Goal: Task Accomplishment & Management: Use online tool/utility

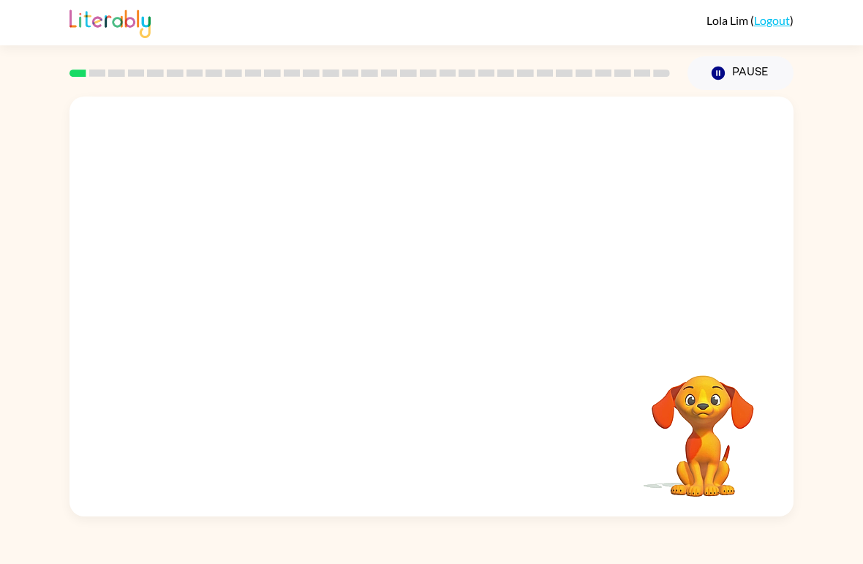
click at [379, 338] on div "Your browser must support playing .mp4 files to use Literably. Please try using…" at bounding box center [431, 307] width 724 height 420
click at [411, 307] on button "button" at bounding box center [432, 313] width 94 height 53
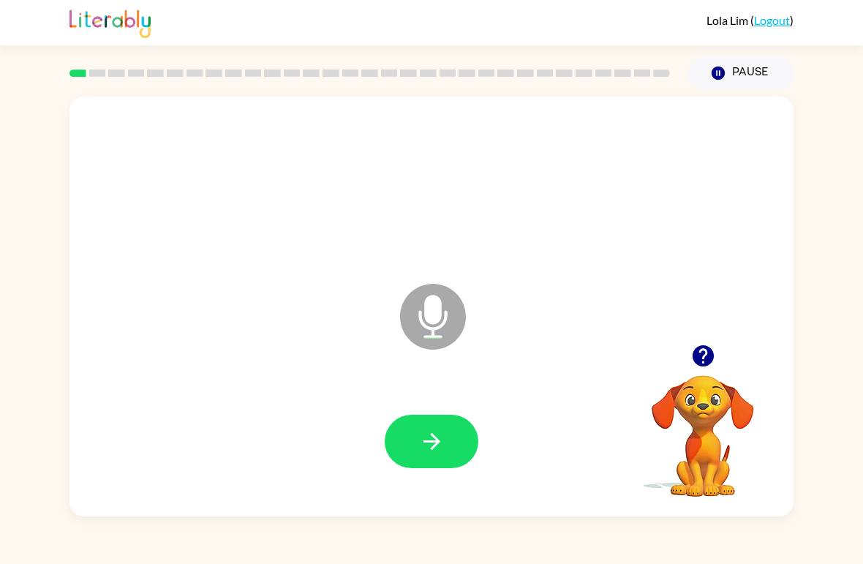
click at [699, 352] on icon "button" at bounding box center [703, 356] width 26 height 26
click at [401, 445] on button "button" at bounding box center [432, 441] width 94 height 53
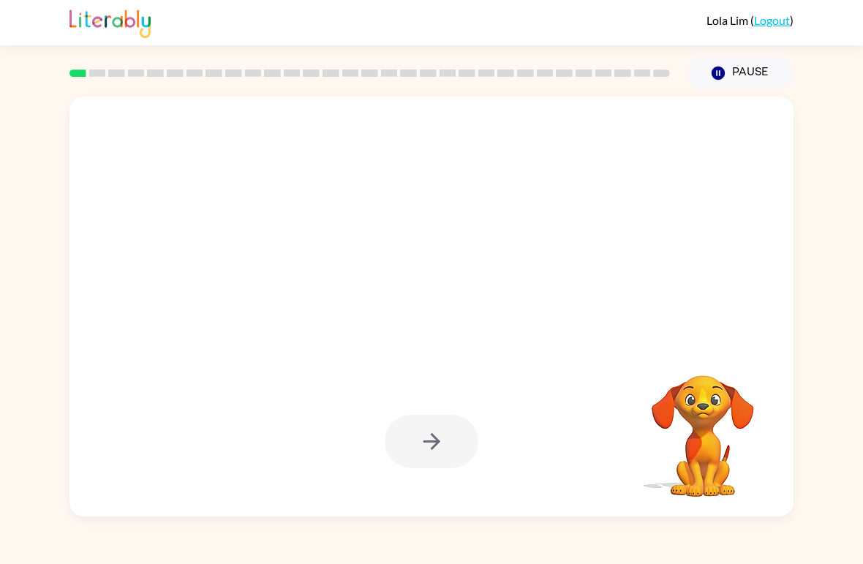
click at [421, 429] on div at bounding box center [432, 441] width 94 height 53
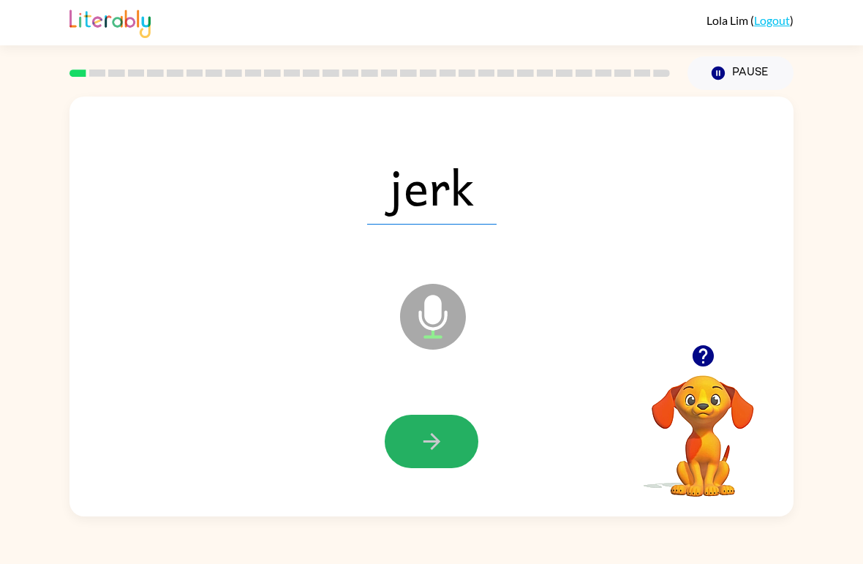
click at [423, 431] on icon "button" at bounding box center [432, 441] width 26 height 26
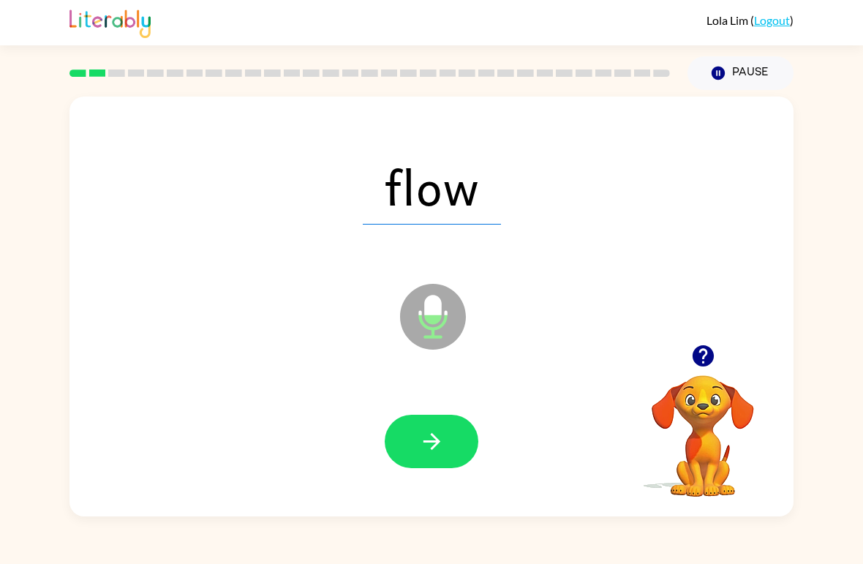
click at [441, 428] on button "button" at bounding box center [432, 441] width 94 height 53
click at [432, 444] on icon "button" at bounding box center [432, 441] width 26 height 26
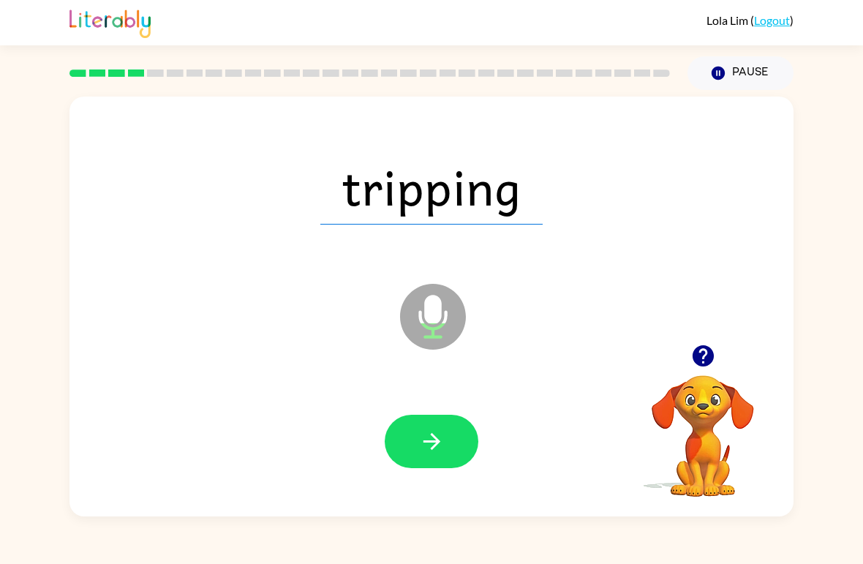
click at [432, 445] on icon "button" at bounding box center [432, 441] width 26 height 26
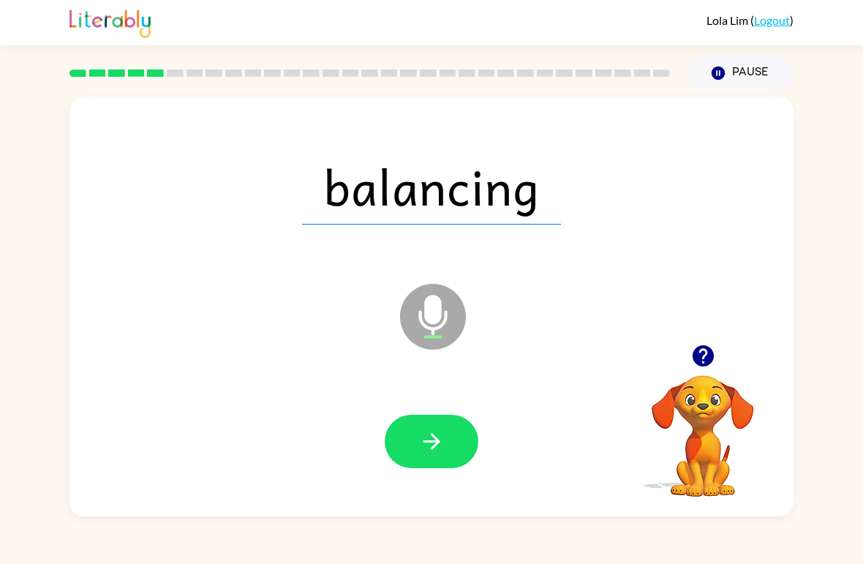
click at [429, 440] on icon "button" at bounding box center [432, 441] width 26 height 26
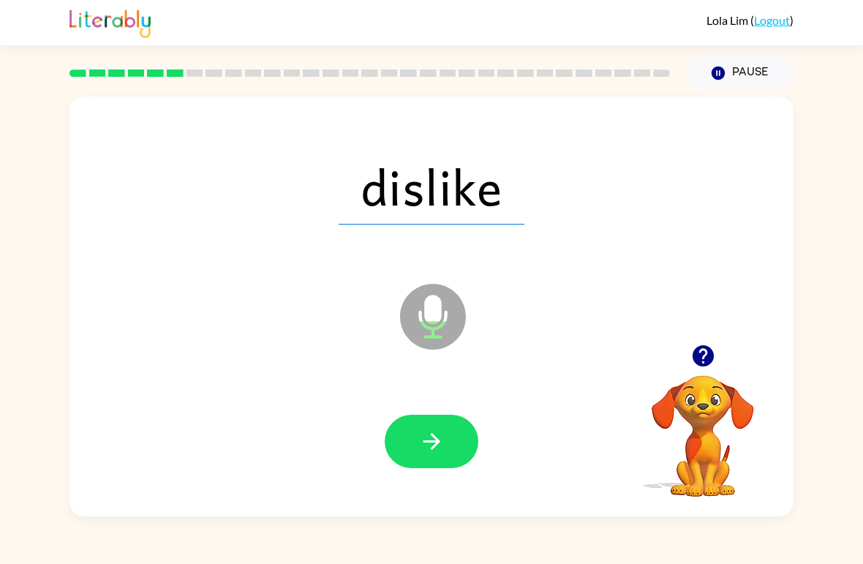
click at [426, 440] on icon "button" at bounding box center [432, 441] width 26 height 26
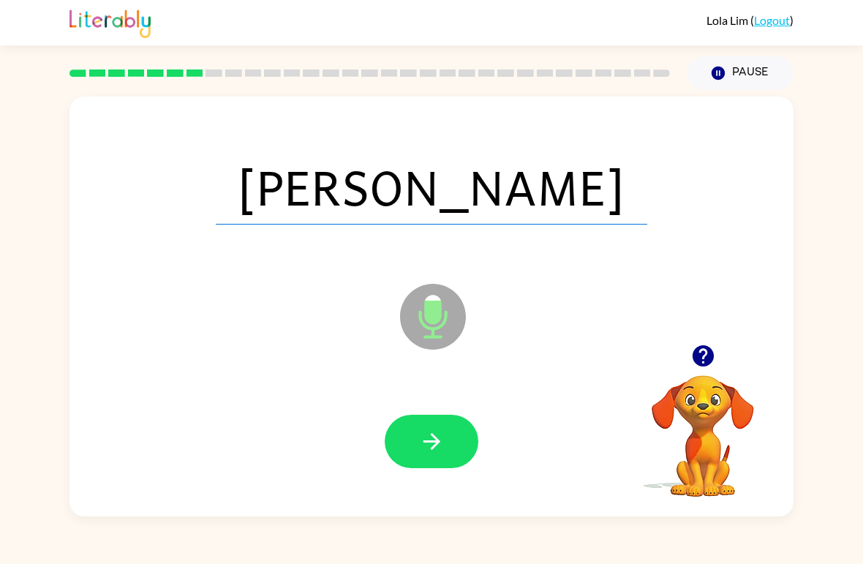
click at [428, 428] on button "button" at bounding box center [432, 441] width 94 height 53
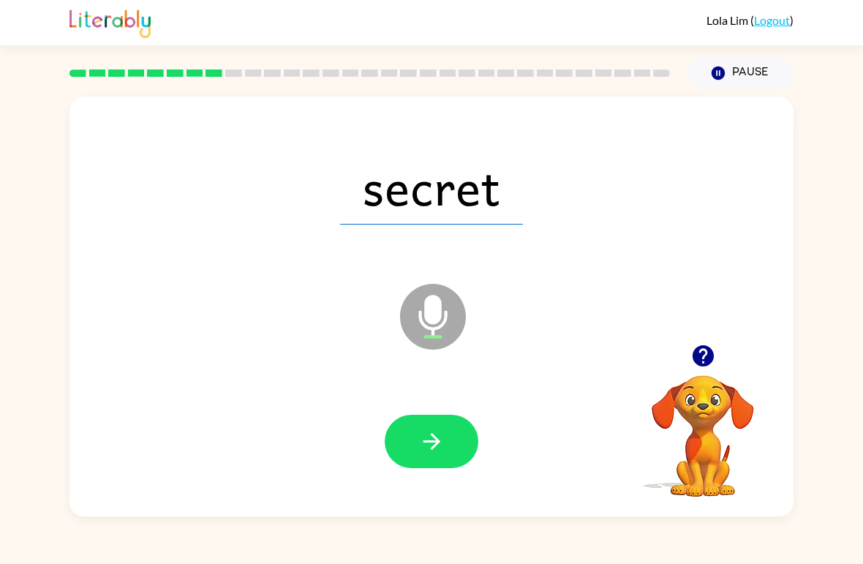
click at [445, 447] on button "button" at bounding box center [432, 441] width 94 height 53
click at [434, 428] on button "button" at bounding box center [432, 441] width 94 height 53
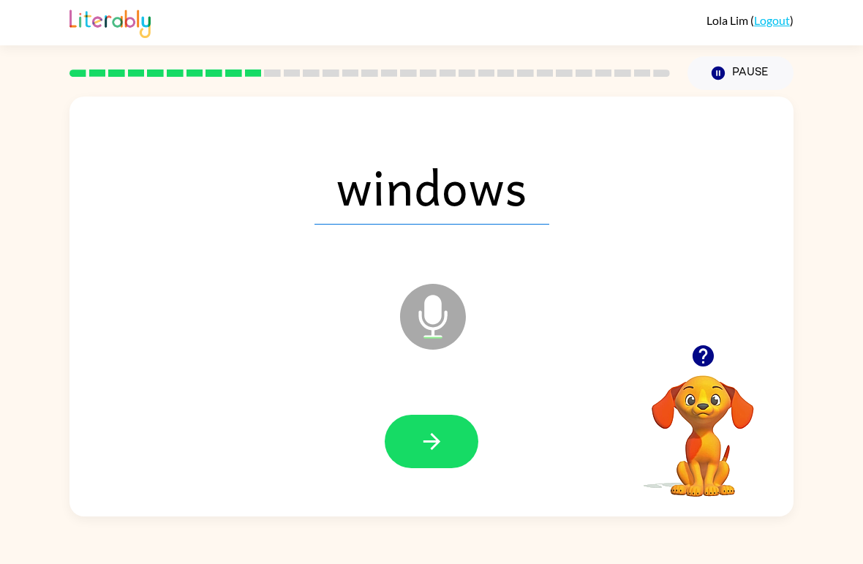
click at [433, 445] on icon "button" at bounding box center [432, 441] width 26 height 26
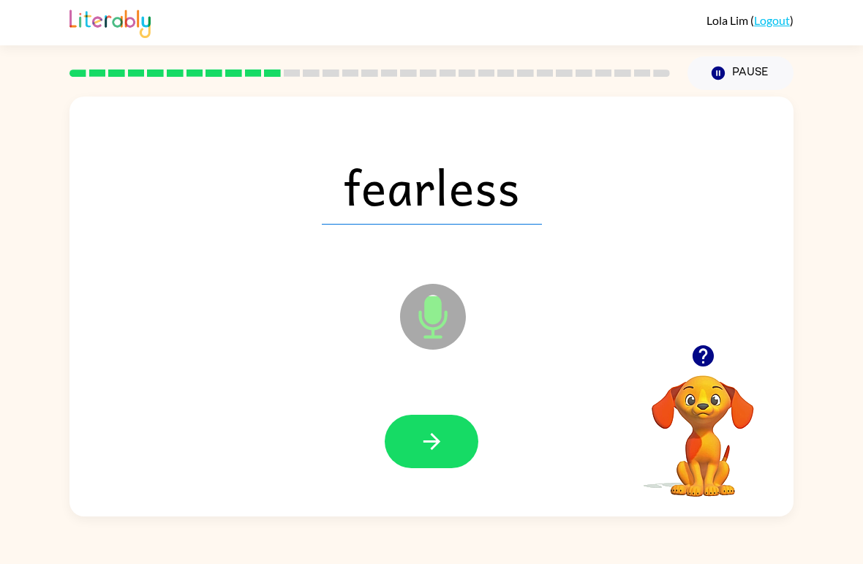
click at [426, 430] on icon "button" at bounding box center [432, 441] width 26 height 26
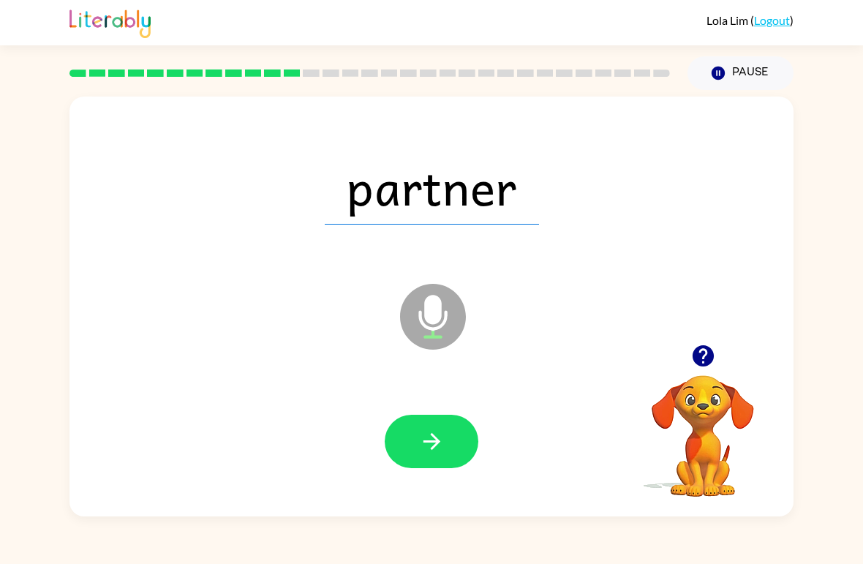
click at [431, 437] on icon "button" at bounding box center [432, 441] width 26 height 26
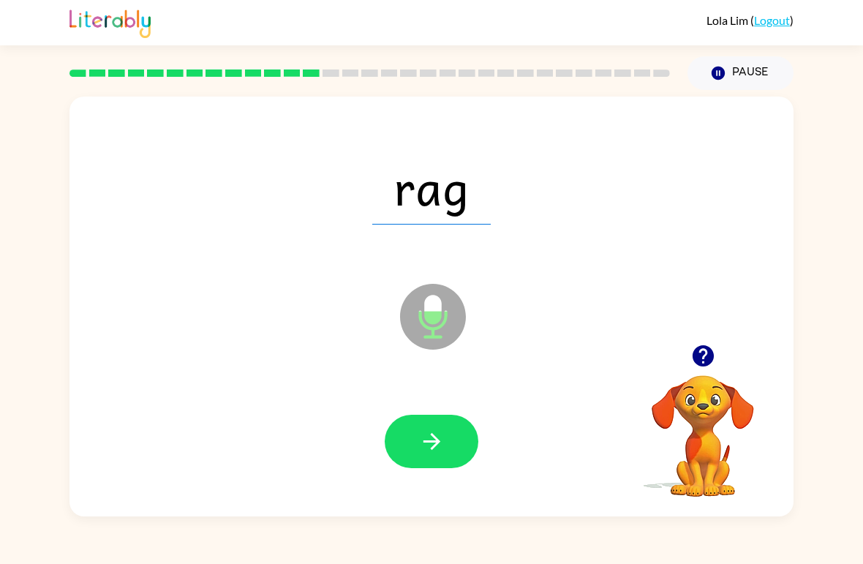
click at [428, 430] on icon "button" at bounding box center [432, 441] width 26 height 26
click at [426, 428] on button "button" at bounding box center [432, 441] width 94 height 53
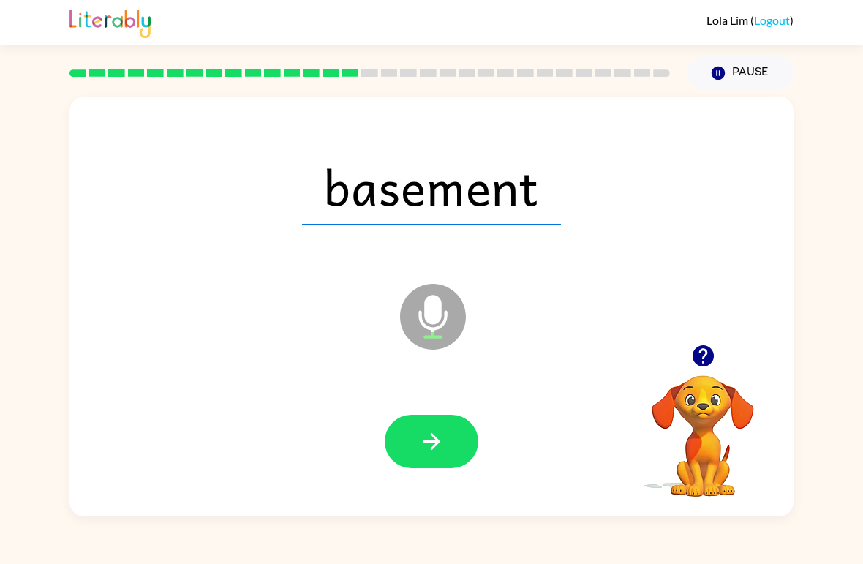
click at [406, 478] on div at bounding box center [431, 442] width 695 height 121
click at [429, 443] on icon "button" at bounding box center [431, 441] width 17 height 17
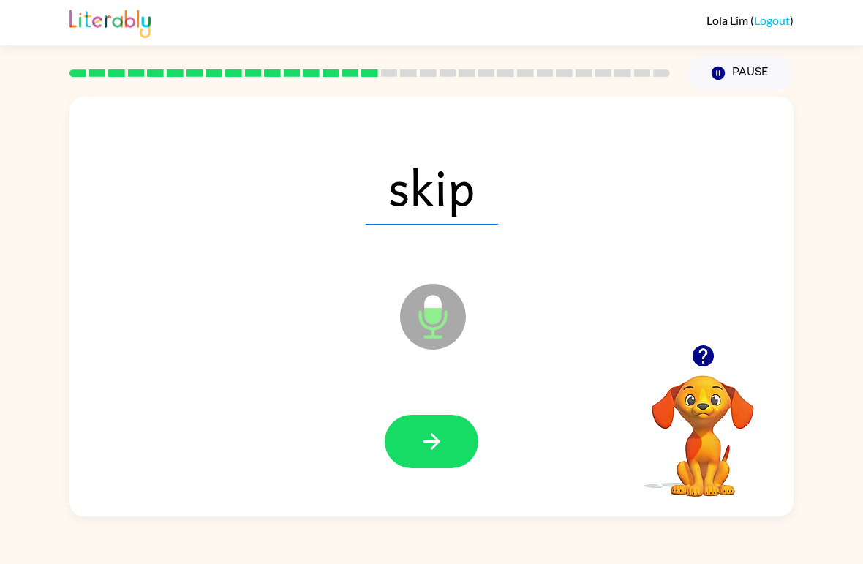
click at [432, 446] on icon "button" at bounding box center [432, 441] width 26 height 26
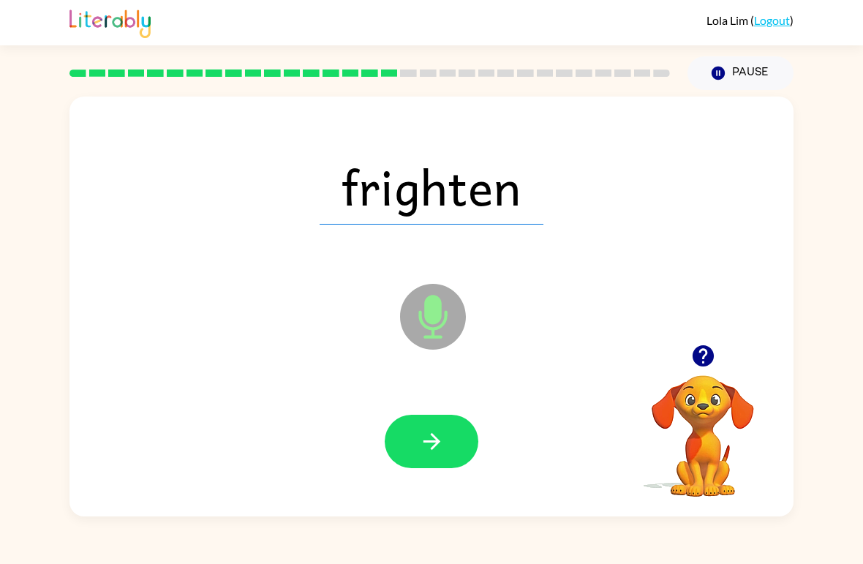
click at [7, 235] on div "frighten Microphone The Microphone is here when it is your turn to talk Your br…" at bounding box center [431, 303] width 863 height 426
click at [439, 431] on icon "button" at bounding box center [432, 441] width 26 height 26
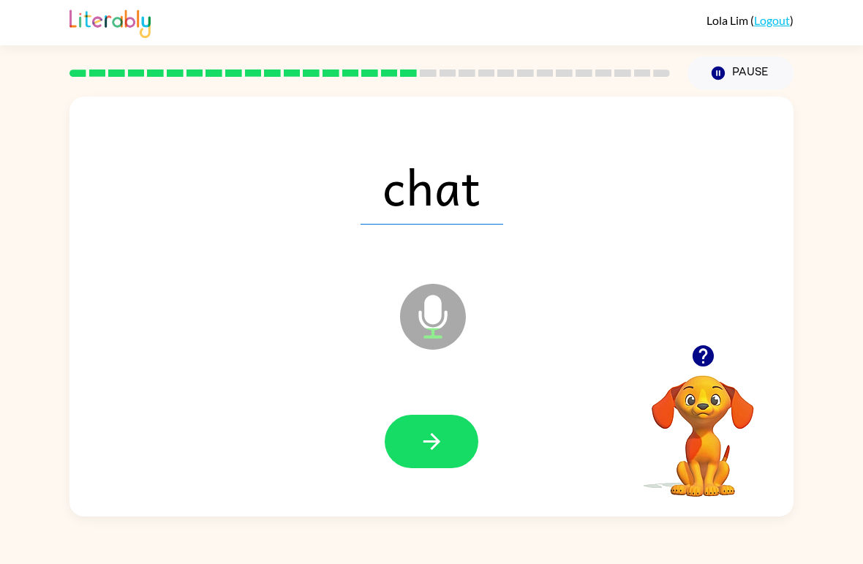
click at [437, 443] on icon "button" at bounding box center [431, 441] width 17 height 17
click at [424, 428] on button "button" at bounding box center [432, 441] width 94 height 53
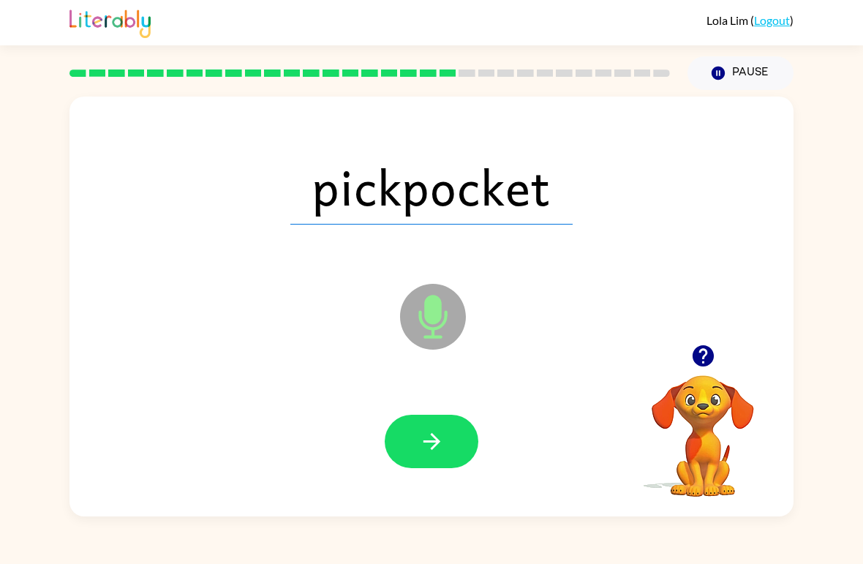
click at [424, 431] on icon "button" at bounding box center [432, 441] width 26 height 26
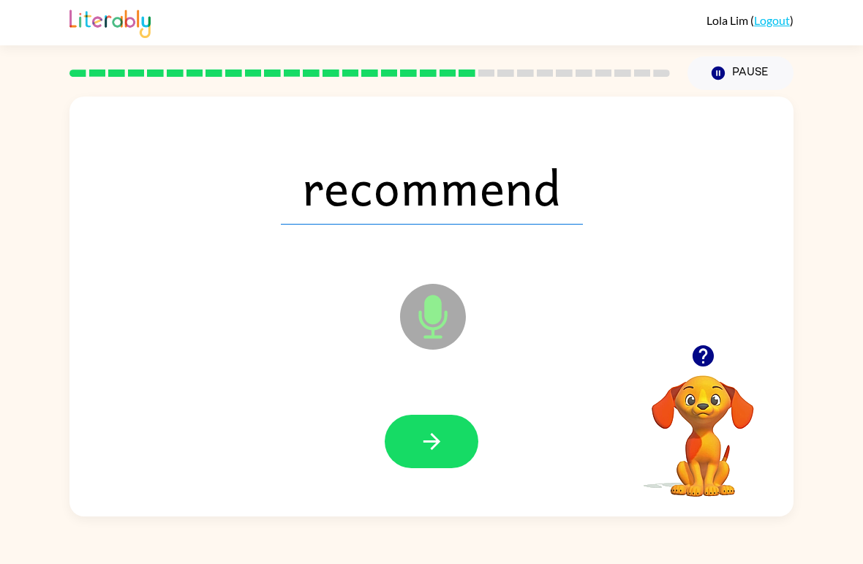
click at [420, 439] on icon "button" at bounding box center [432, 441] width 26 height 26
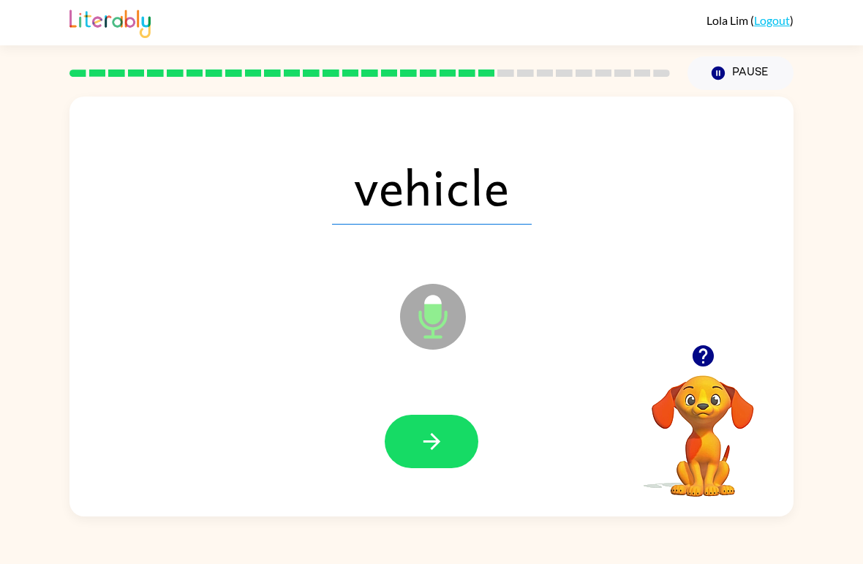
click at [444, 440] on icon "button" at bounding box center [432, 441] width 26 height 26
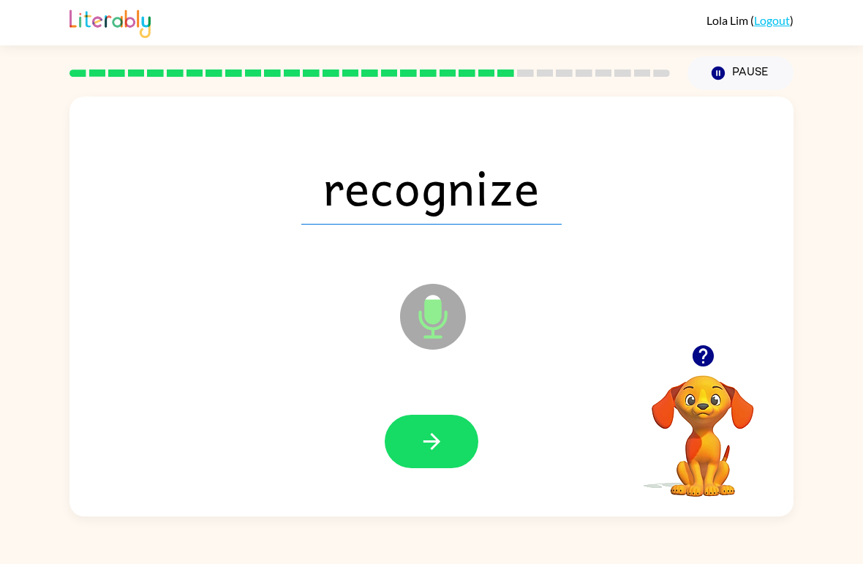
click at [442, 441] on icon "button" at bounding box center [432, 441] width 26 height 26
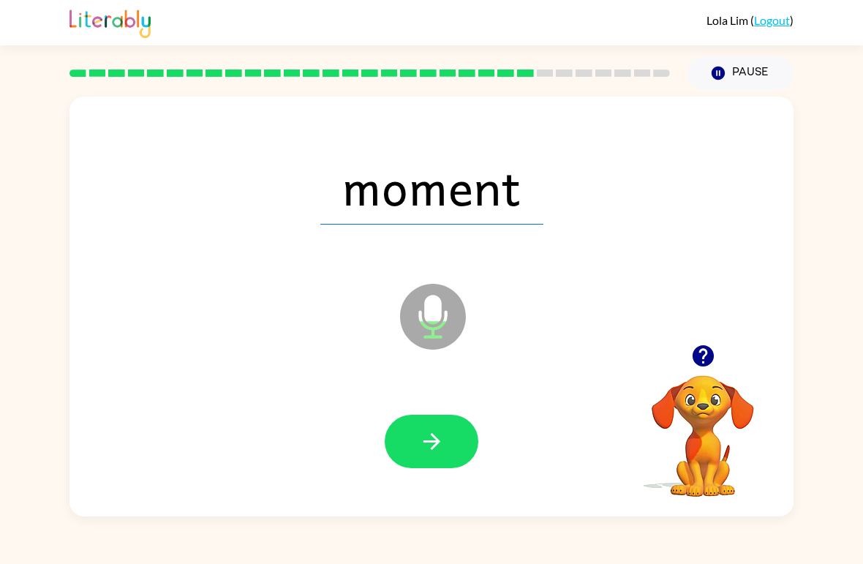
click at [437, 452] on icon "button" at bounding box center [432, 441] width 26 height 26
click at [415, 451] on button "button" at bounding box center [432, 441] width 94 height 53
click at [439, 443] on icon "button" at bounding box center [432, 441] width 26 height 26
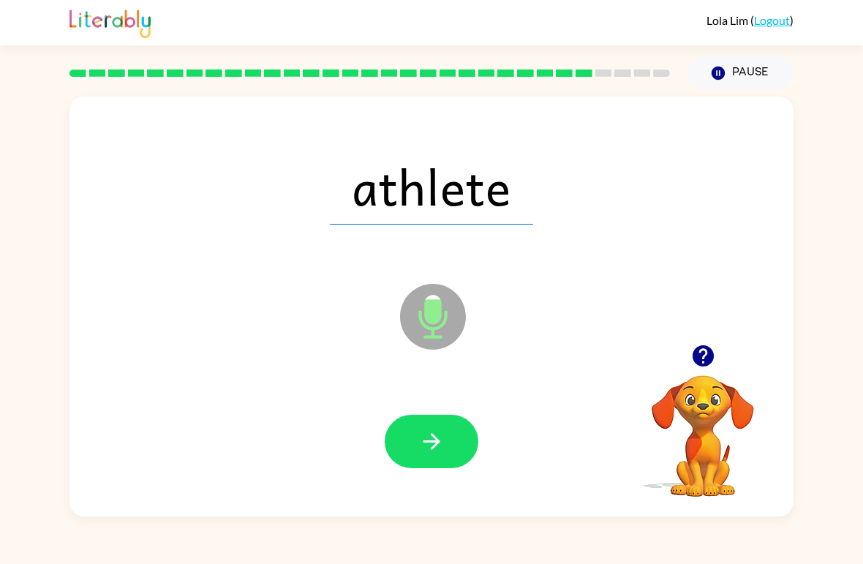
click at [426, 433] on icon "button" at bounding box center [432, 441] width 26 height 26
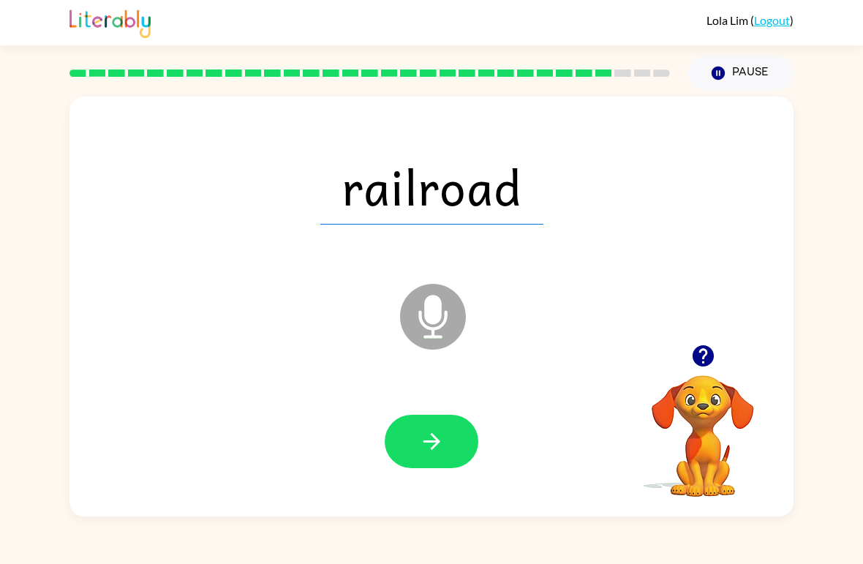
click at [420, 436] on icon "button" at bounding box center [432, 441] width 26 height 26
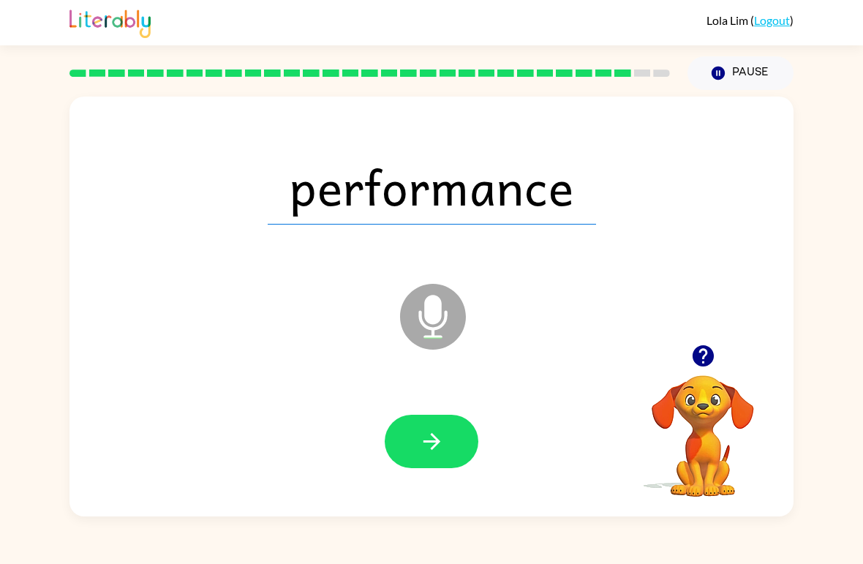
click at [434, 446] on icon "button" at bounding box center [431, 441] width 17 height 17
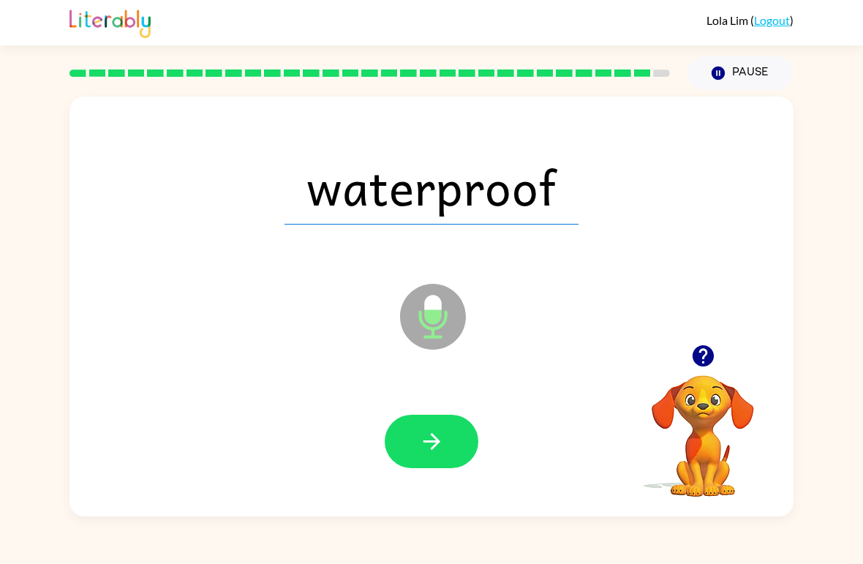
click at [428, 436] on icon "button" at bounding box center [432, 441] width 26 height 26
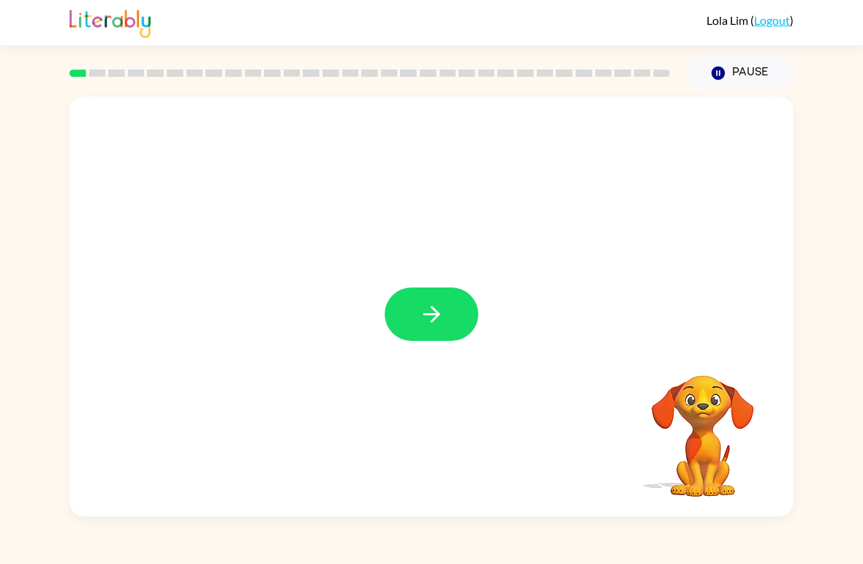
click at [457, 320] on button "button" at bounding box center [432, 313] width 94 height 53
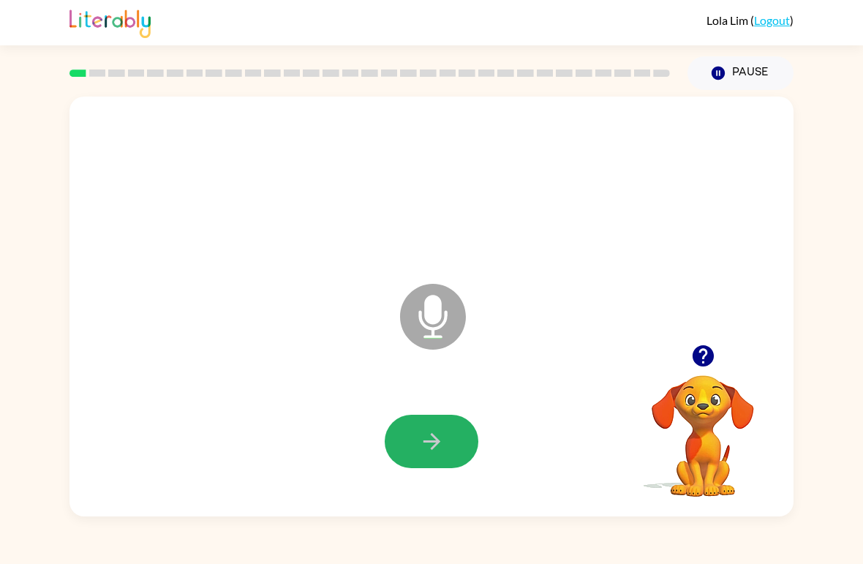
click at [416, 450] on button "button" at bounding box center [432, 441] width 94 height 53
click at [423, 433] on icon "button" at bounding box center [432, 441] width 26 height 26
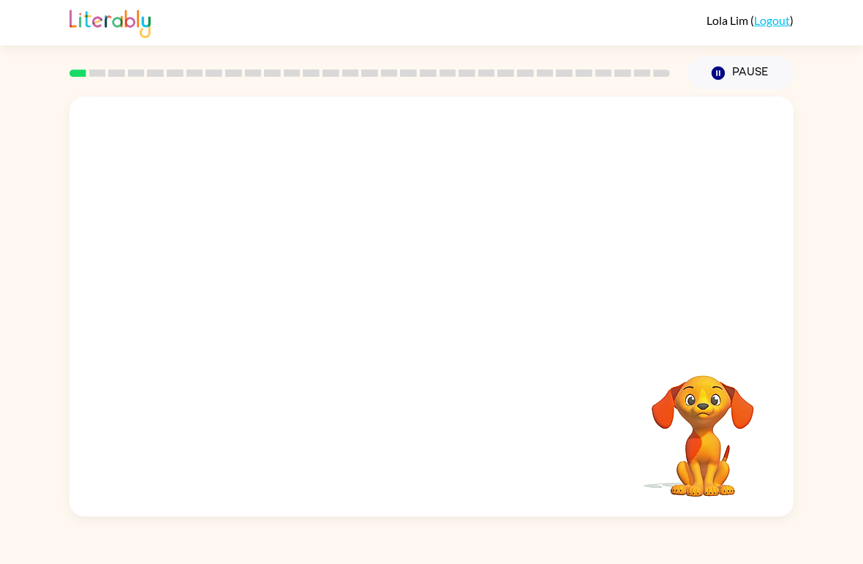
click at [10, 69] on div "[PERSON_NAME] ( Logout ) Pause Pause Your browser must support playing .mp4 fil…" at bounding box center [431, 282] width 863 height 564
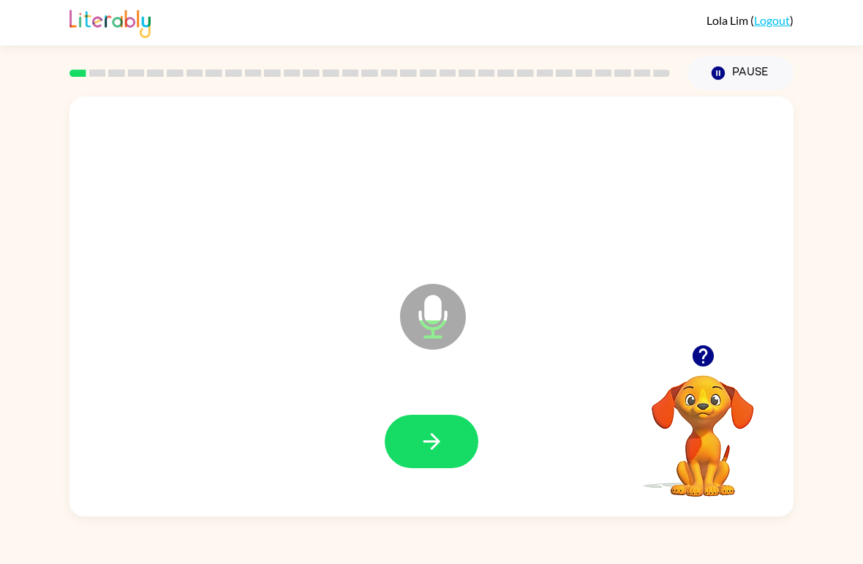
click at [599, 356] on icon "button" at bounding box center [702, 355] width 21 height 21
click at [433, 434] on icon "button" at bounding box center [432, 441] width 26 height 26
click at [423, 453] on icon "button" at bounding box center [432, 441] width 26 height 26
click at [599, 341] on button "button" at bounding box center [702, 355] width 37 height 37
click at [431, 443] on icon "button" at bounding box center [431, 441] width 17 height 17
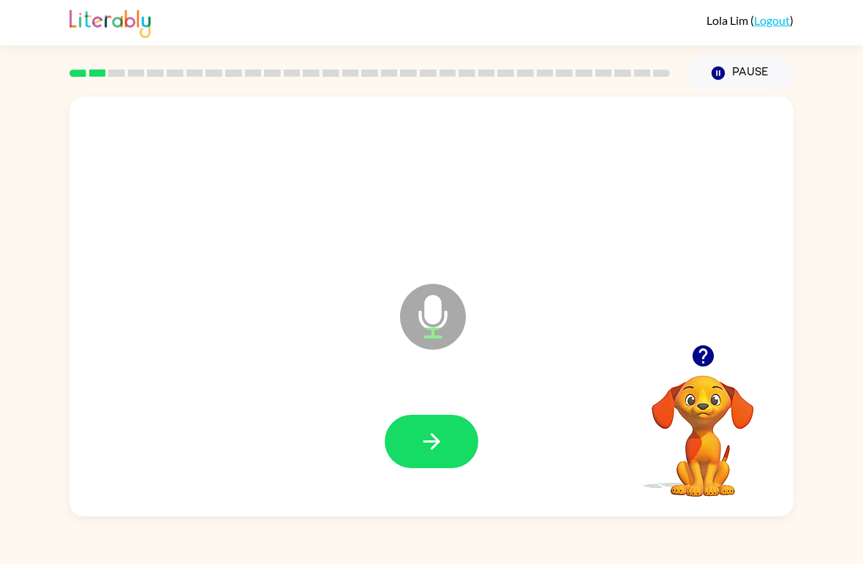
click at [599, 363] on icon "button" at bounding box center [702, 355] width 21 height 21
click at [431, 450] on icon "button" at bounding box center [432, 441] width 26 height 26
click at [423, 461] on button "button" at bounding box center [432, 441] width 94 height 53
click at [599, 355] on icon "button" at bounding box center [702, 355] width 21 height 21
click at [417, 461] on button "button" at bounding box center [432, 441] width 94 height 53
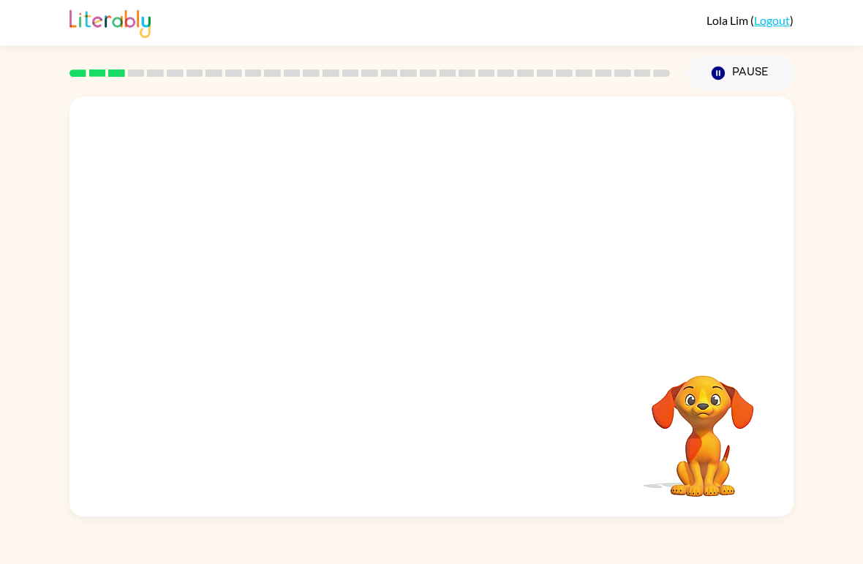
click at [599, 227] on div "Your browser must support playing .mp4 files to use Literably. Please try using…" at bounding box center [431, 303] width 863 height 426
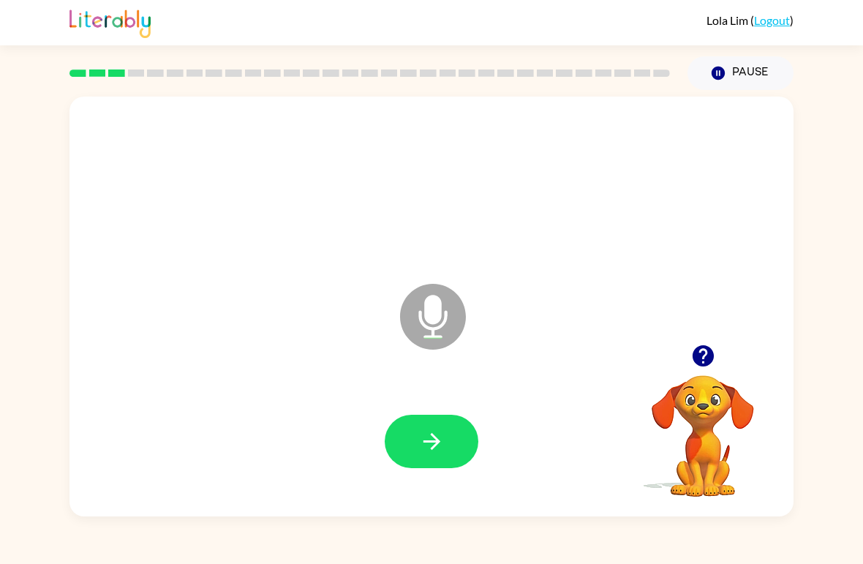
click at [405, 431] on button "button" at bounding box center [432, 441] width 94 height 53
click at [428, 445] on icon "button" at bounding box center [432, 441] width 26 height 26
click at [418, 429] on button "button" at bounding box center [432, 441] width 94 height 53
click at [411, 449] on button "button" at bounding box center [432, 441] width 94 height 53
click at [599, 355] on icon "button" at bounding box center [702, 355] width 21 height 21
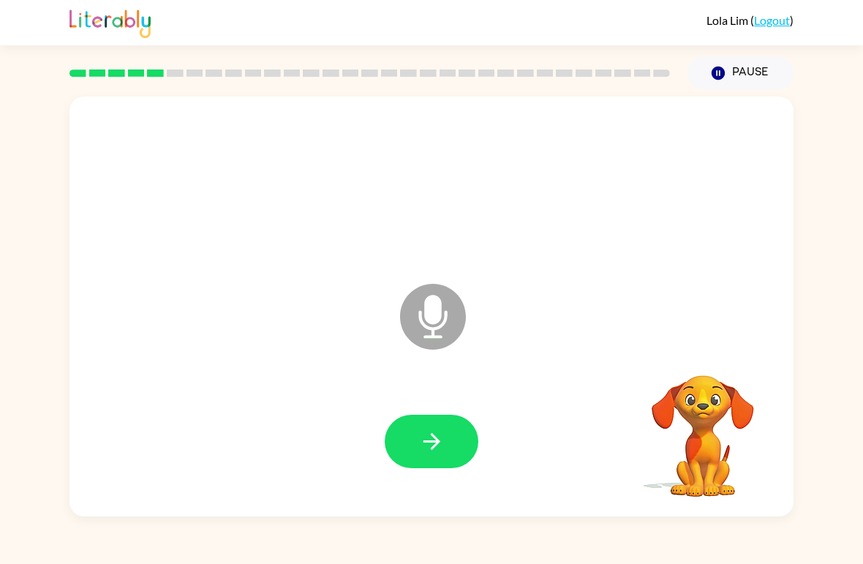
click at [599, 355] on video "Your browser must support playing .mp4 files to use Literably. Please try using…" at bounding box center [703, 425] width 146 height 146
click at [431, 434] on icon "button" at bounding box center [432, 441] width 26 height 26
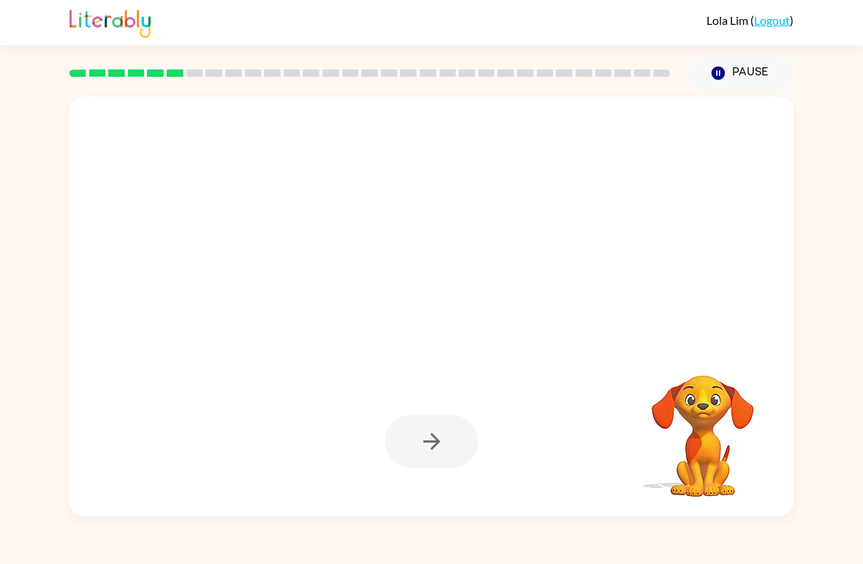
click at [599, 256] on div "Your browser must support playing .mp4 files to use Literably. Please try using…" at bounding box center [431, 303] width 863 height 426
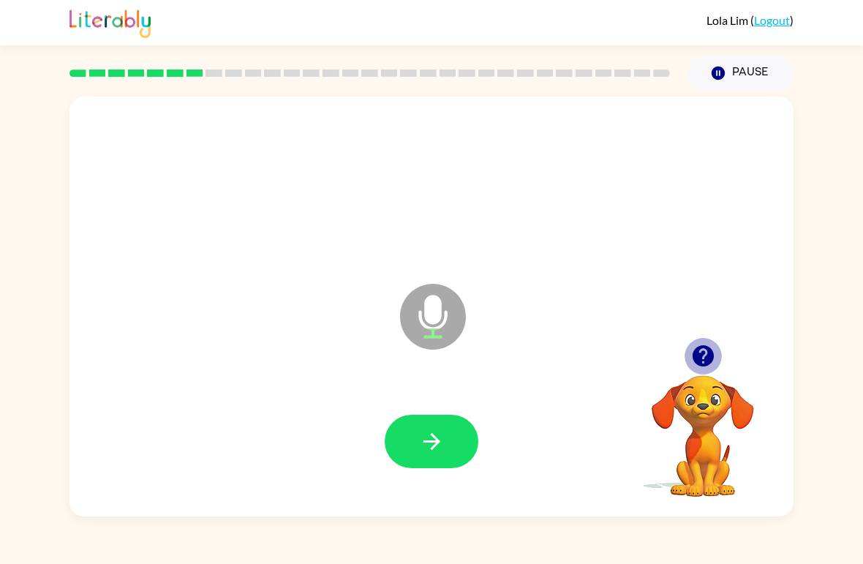
click at [599, 360] on icon "button" at bounding box center [702, 355] width 21 height 21
click at [434, 442] on icon "button" at bounding box center [431, 441] width 17 height 17
click at [599, 352] on icon "button" at bounding box center [703, 356] width 26 height 26
click at [447, 445] on button "button" at bounding box center [432, 441] width 94 height 53
click at [432, 453] on icon "button" at bounding box center [432, 441] width 26 height 26
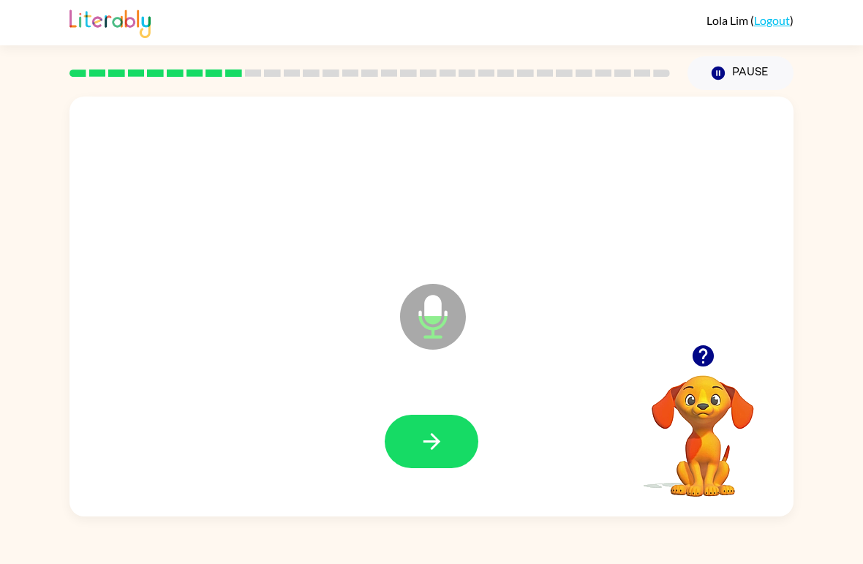
click at [437, 439] on icon "button" at bounding box center [431, 441] width 17 height 17
click at [445, 445] on button "button" at bounding box center [432, 441] width 94 height 53
click at [440, 439] on icon "button" at bounding box center [432, 441] width 26 height 26
click at [447, 454] on button "button" at bounding box center [432, 441] width 94 height 53
click at [416, 454] on button "button" at bounding box center [432, 441] width 94 height 53
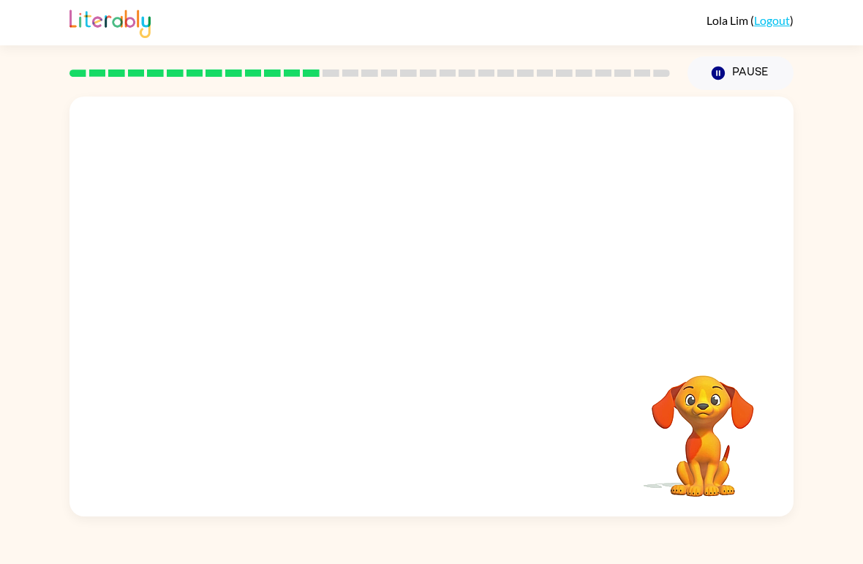
click at [10, 409] on div "Your browser must support playing .mp4 files to use Literably. Please try using…" at bounding box center [431, 303] width 863 height 426
click at [216, 446] on div at bounding box center [431, 442] width 695 height 121
click at [599, 425] on video "Your browser must support playing .mp4 files to use Literably. Please try using…" at bounding box center [703, 425] width 146 height 146
click at [309, 295] on div at bounding box center [396, 280] width 624 height 53
click at [599, 79] on button "Pause Pause" at bounding box center [740, 73] width 106 height 34
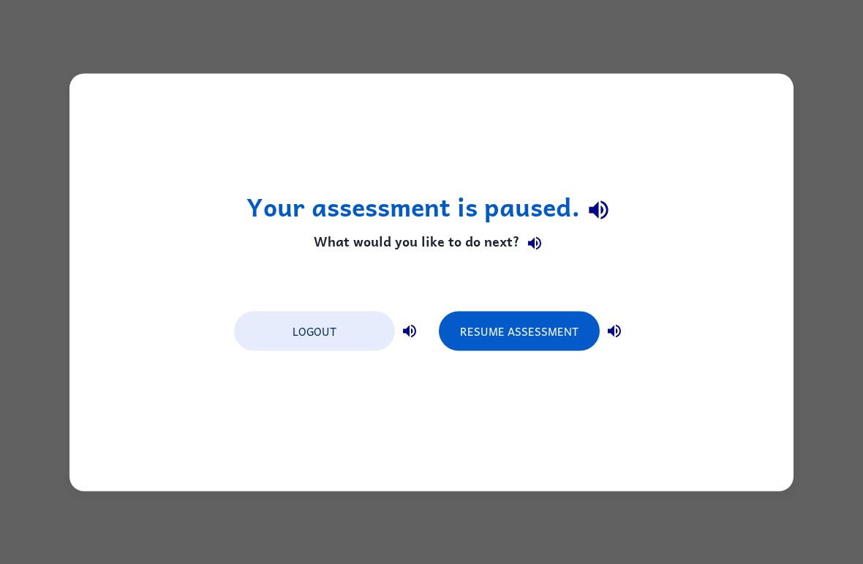
click at [562, 316] on button "Resume Assessment" at bounding box center [519, 330] width 161 height 39
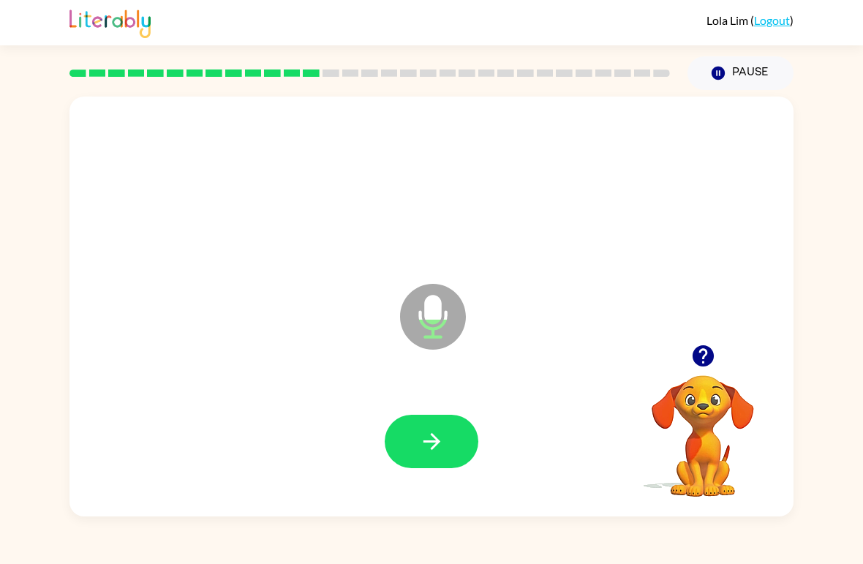
click at [439, 439] on icon "button" at bounding box center [432, 441] width 26 height 26
click at [422, 427] on button "button" at bounding box center [432, 441] width 94 height 53
click at [440, 422] on button "button" at bounding box center [432, 441] width 94 height 53
click at [398, 442] on button "button" at bounding box center [432, 441] width 94 height 53
click at [456, 426] on button "button" at bounding box center [432, 441] width 94 height 53
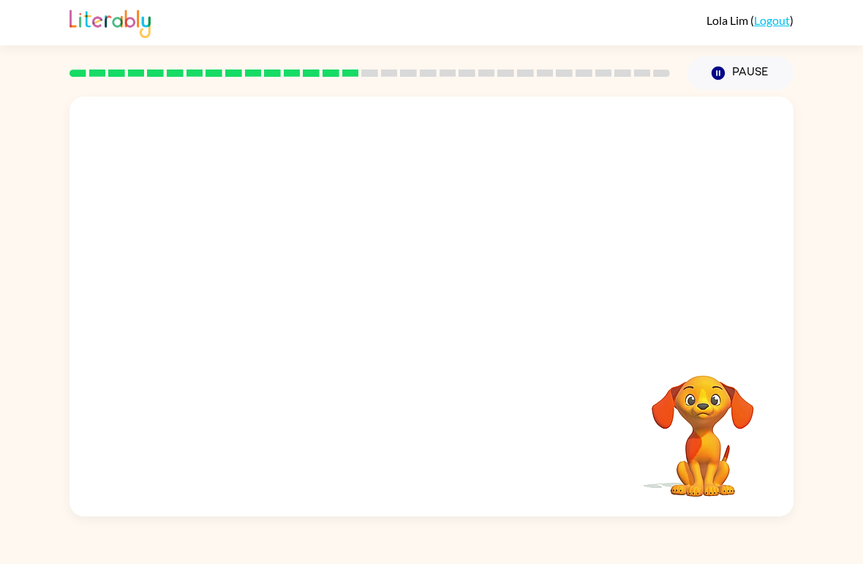
click at [238, 286] on div at bounding box center [396, 280] width 624 height 53
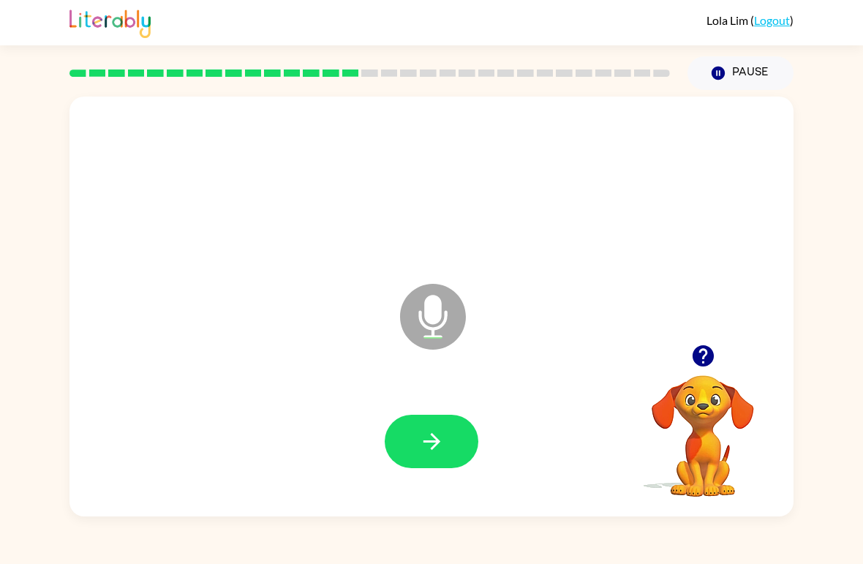
click at [450, 432] on button "button" at bounding box center [432, 441] width 94 height 53
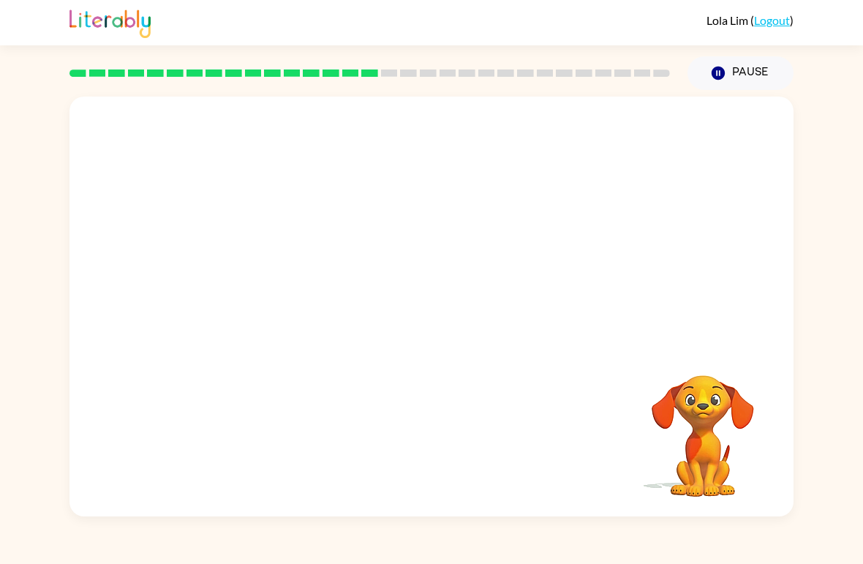
click at [20, 455] on div "Your browser must support playing .mp4 files to use Literably. Please try using…" at bounding box center [431, 303] width 863 height 426
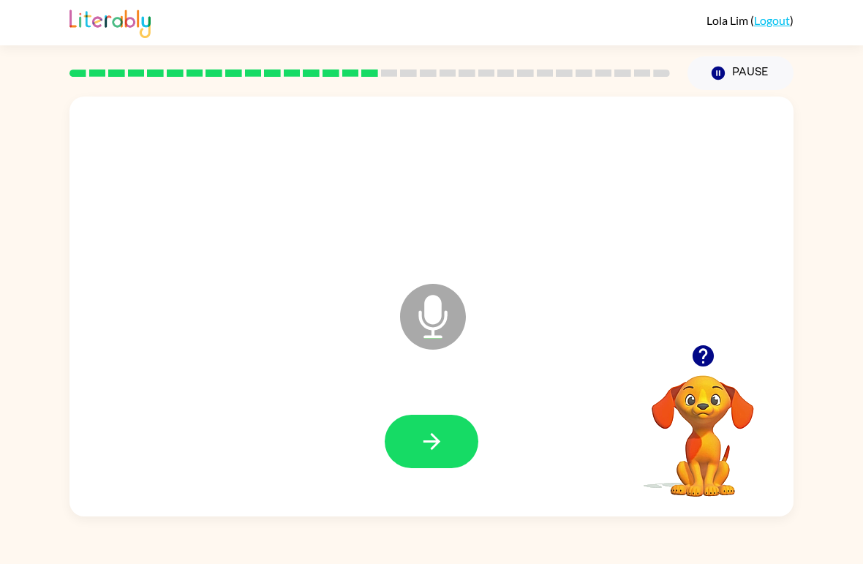
click at [599, 362] on icon "button" at bounding box center [702, 355] width 21 height 21
click at [442, 436] on icon "button" at bounding box center [432, 441] width 26 height 26
click at [435, 442] on icon "button" at bounding box center [431, 441] width 17 height 17
click at [404, 458] on button "button" at bounding box center [432, 441] width 94 height 53
click at [599, 360] on icon "button" at bounding box center [702, 355] width 21 height 21
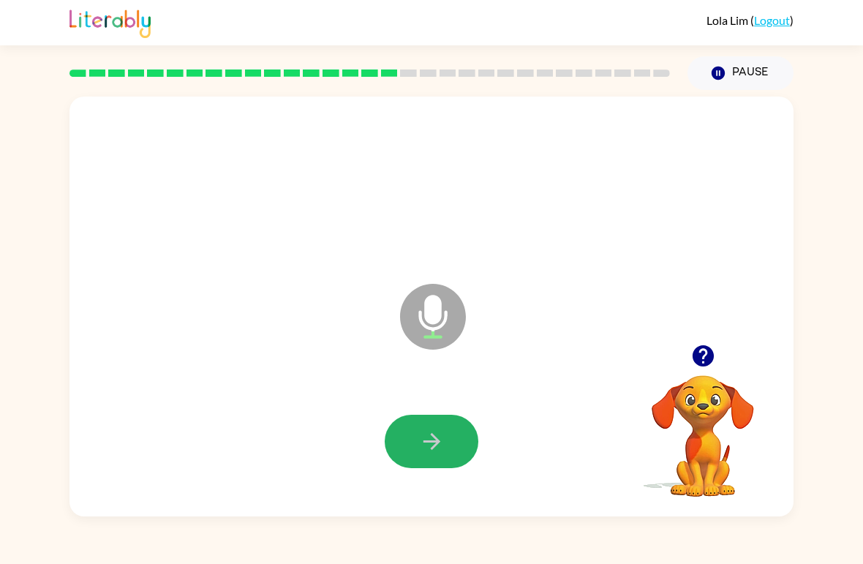
click at [439, 447] on icon "button" at bounding box center [432, 441] width 26 height 26
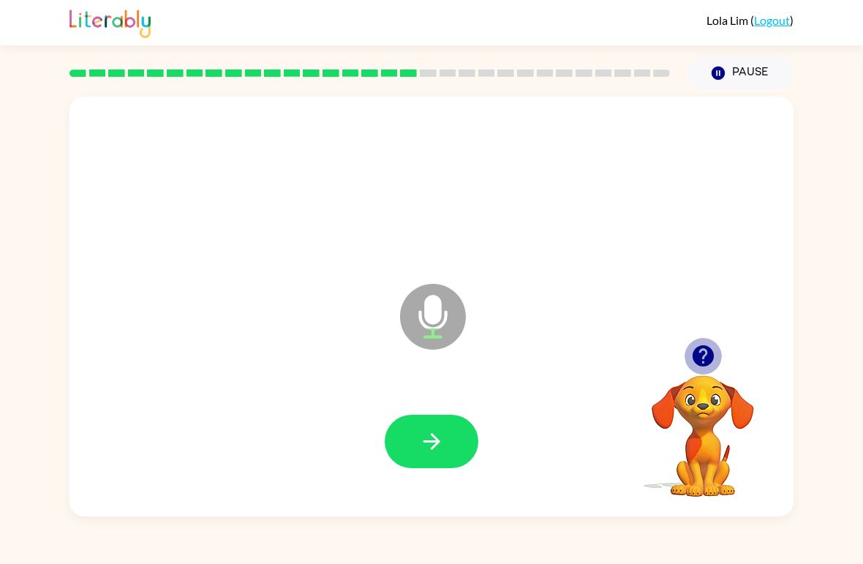
click at [599, 347] on icon "button" at bounding box center [702, 355] width 21 height 21
click at [462, 439] on button "button" at bounding box center [432, 441] width 94 height 53
click at [462, 433] on button "button" at bounding box center [432, 441] width 94 height 53
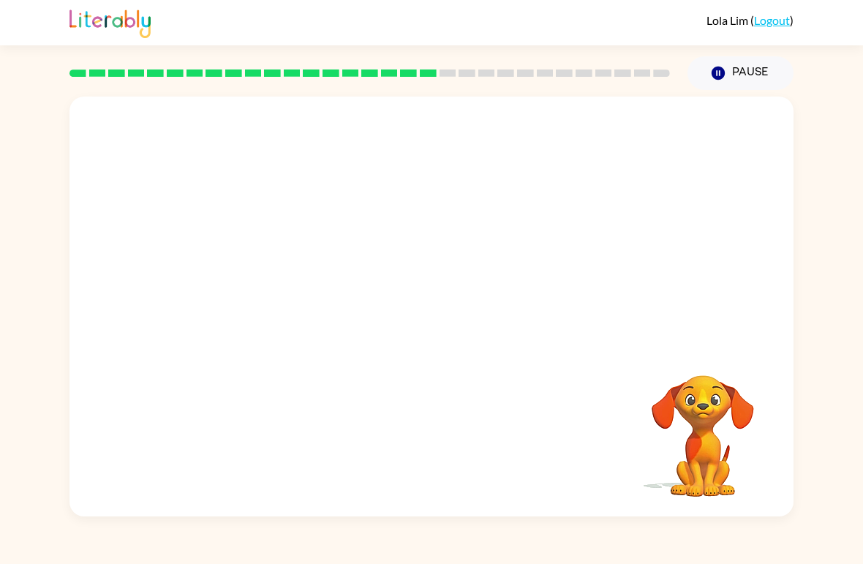
click at [599, 270] on div "Your browser must support playing .mp4 files to use Literably. Please try using…" at bounding box center [431, 303] width 863 height 426
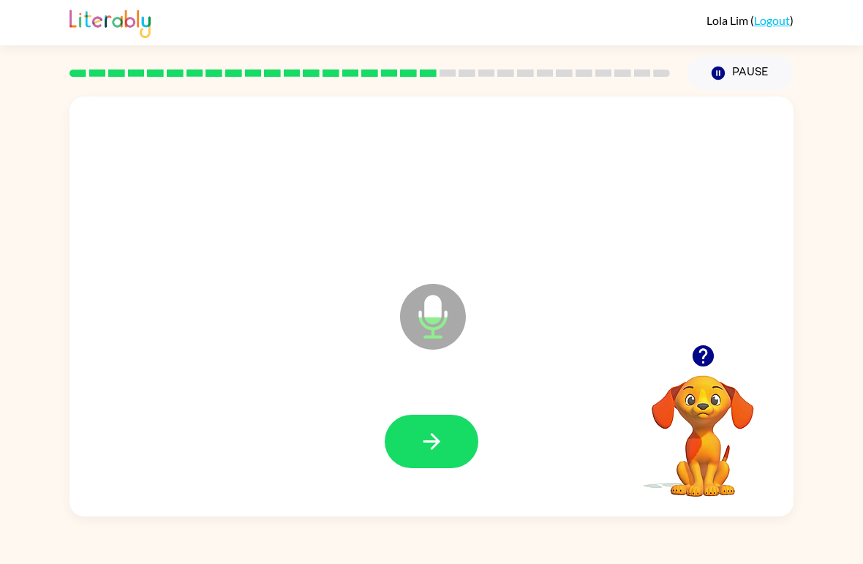
click at [451, 442] on button "button" at bounding box center [432, 441] width 94 height 53
click at [599, 356] on icon "button" at bounding box center [702, 355] width 21 height 21
click at [430, 445] on icon "button" at bounding box center [432, 441] width 26 height 26
click at [456, 444] on button "button" at bounding box center [432, 441] width 94 height 53
click at [448, 442] on button "button" at bounding box center [432, 441] width 94 height 53
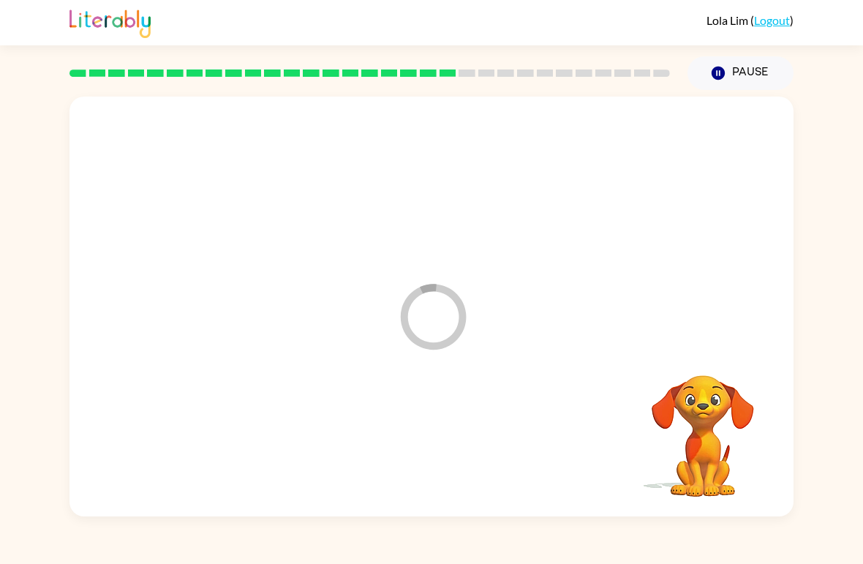
click at [391, 362] on div "Loader Your response is being sent to our graders" at bounding box center [431, 307] width 724 height 420
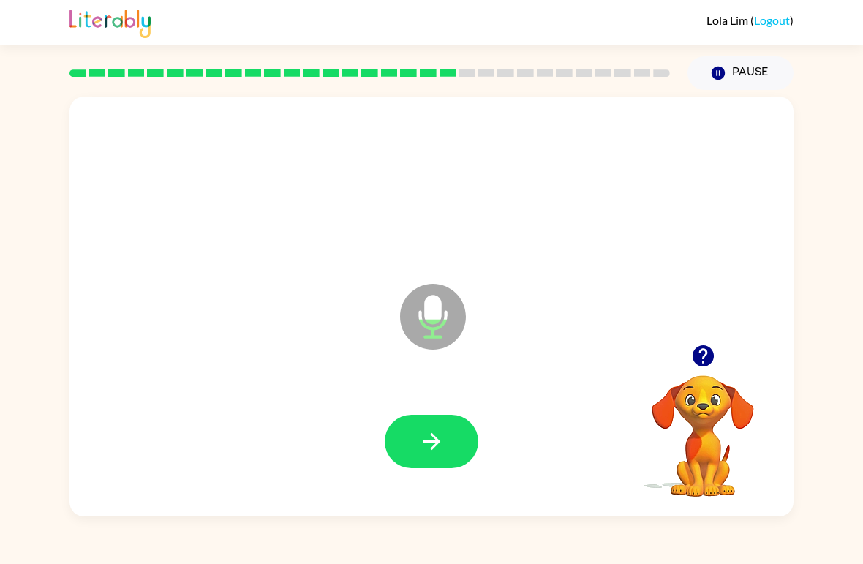
click at [432, 434] on icon "button" at bounding box center [431, 441] width 17 height 17
click at [404, 459] on button "button" at bounding box center [432, 441] width 94 height 53
click at [411, 445] on button "button" at bounding box center [432, 441] width 94 height 53
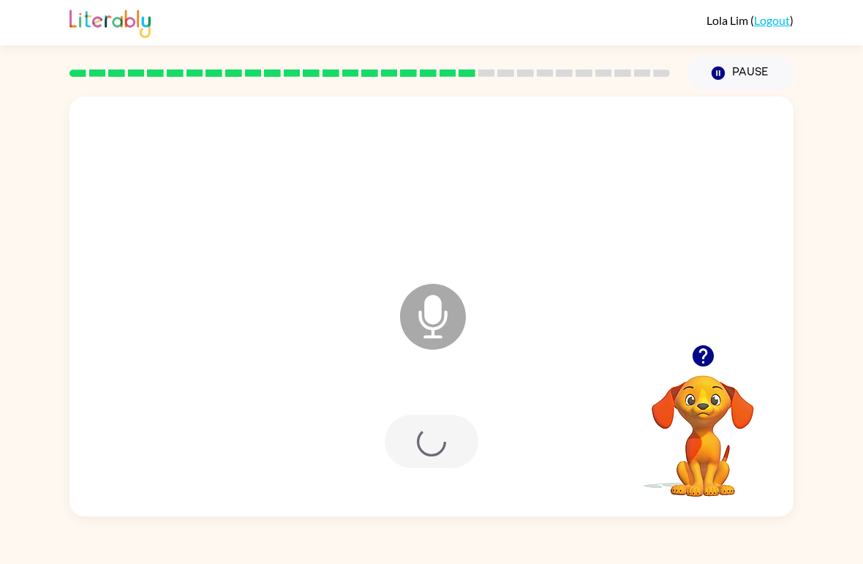
click at [430, 436] on div at bounding box center [432, 441] width 94 height 53
click at [599, 12] on div "[PERSON_NAME] ( Logout )" at bounding box center [431, 22] width 724 height 45
click at [446, 452] on button "button" at bounding box center [432, 441] width 94 height 53
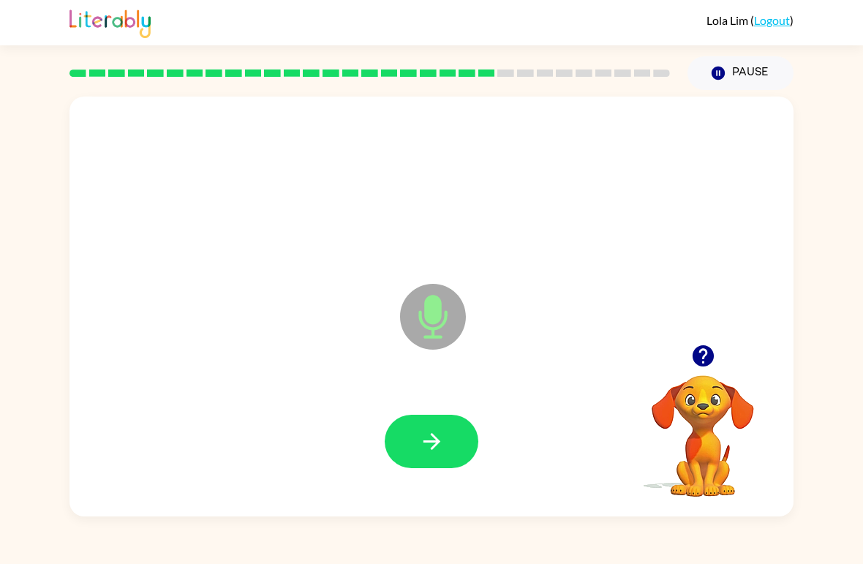
click at [599, 11] on div "[PERSON_NAME] ( Logout )" at bounding box center [431, 22] width 724 height 45
click at [599, 349] on icon "button" at bounding box center [703, 356] width 26 height 26
click at [447, 453] on button "button" at bounding box center [432, 441] width 94 height 53
click at [437, 448] on icon "button" at bounding box center [432, 441] width 26 height 26
click at [433, 450] on icon "button" at bounding box center [432, 441] width 26 height 26
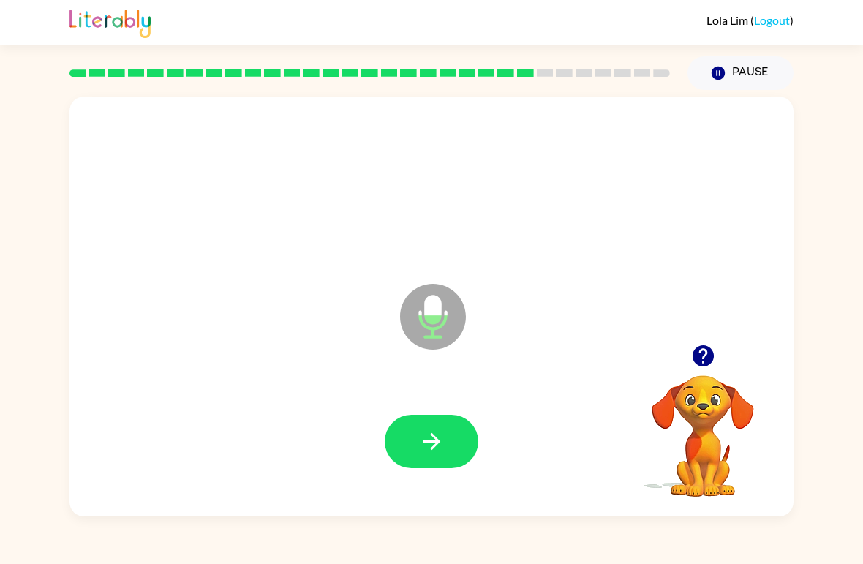
click at [444, 448] on icon "button" at bounding box center [432, 441] width 26 height 26
click at [439, 459] on button "button" at bounding box center [432, 441] width 94 height 53
click at [432, 451] on icon "button" at bounding box center [432, 441] width 26 height 26
click at [437, 447] on icon "button" at bounding box center [432, 441] width 26 height 26
click at [599, 348] on icon "button" at bounding box center [703, 356] width 26 height 26
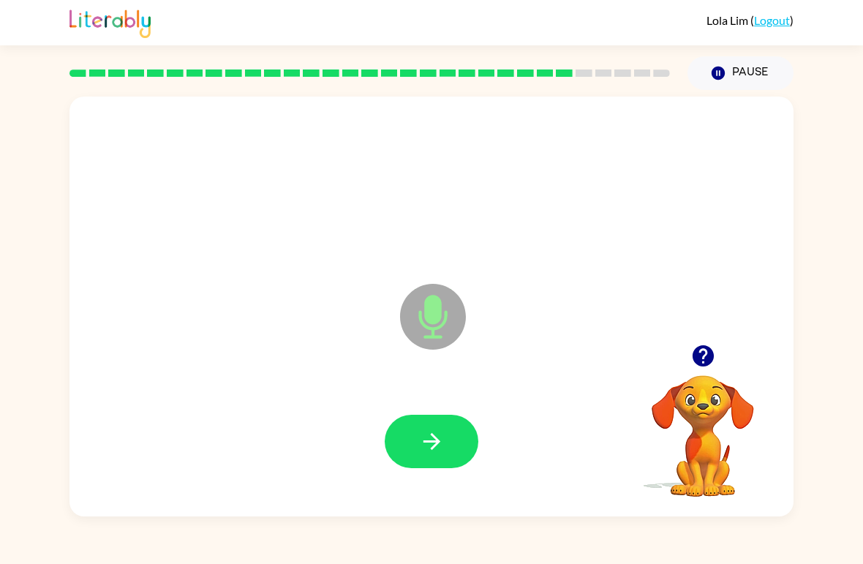
click at [433, 445] on icon "button" at bounding box center [432, 441] width 26 height 26
click at [442, 459] on button "button" at bounding box center [432, 441] width 94 height 53
click at [599, 352] on icon "button" at bounding box center [703, 356] width 26 height 26
click at [440, 448] on icon "button" at bounding box center [432, 441] width 26 height 26
click at [599, 352] on icon "button" at bounding box center [703, 356] width 26 height 26
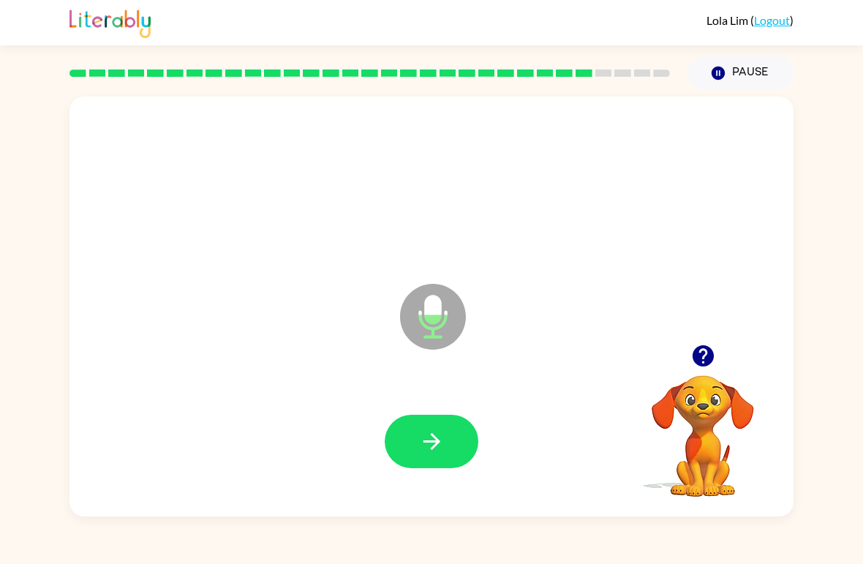
click at [437, 453] on icon "button" at bounding box center [432, 441] width 26 height 26
click at [447, 450] on button "button" at bounding box center [432, 441] width 94 height 53
click at [438, 461] on button "button" at bounding box center [432, 441] width 94 height 53
click at [449, 430] on button "button" at bounding box center [432, 441] width 94 height 53
click at [450, 468] on button "button" at bounding box center [432, 441] width 94 height 53
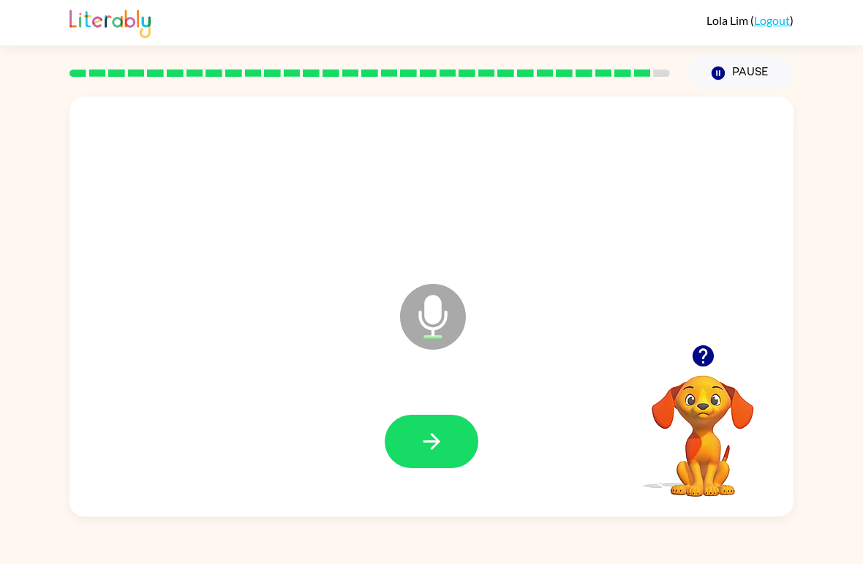
click at [469, 442] on button "button" at bounding box center [432, 441] width 94 height 53
click at [453, 462] on button "button" at bounding box center [432, 441] width 94 height 53
